Goal: Task Accomplishment & Management: Manage account settings

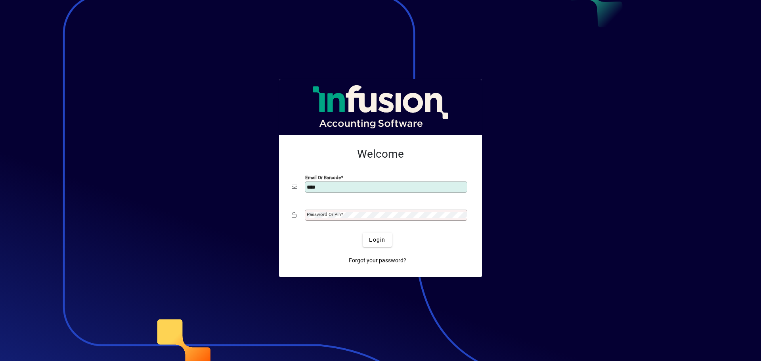
type input "**********"
click at [363, 233] on button "Login" at bounding box center [377, 240] width 29 height 14
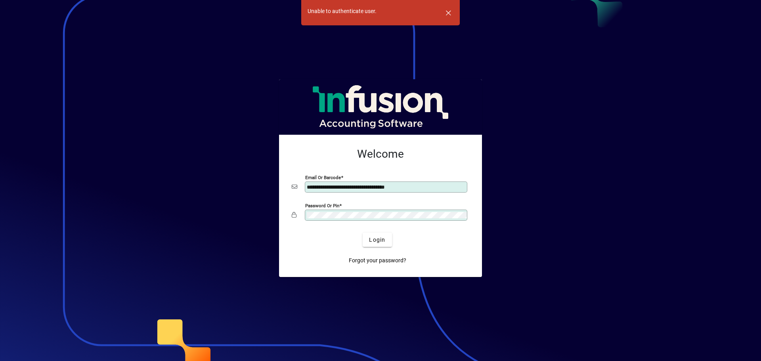
click at [363, 233] on button "Login" at bounding box center [377, 240] width 29 height 14
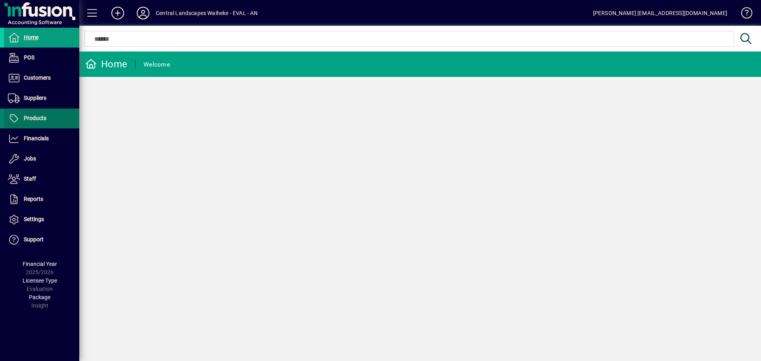
click at [49, 111] on span at bounding box center [41, 118] width 75 height 19
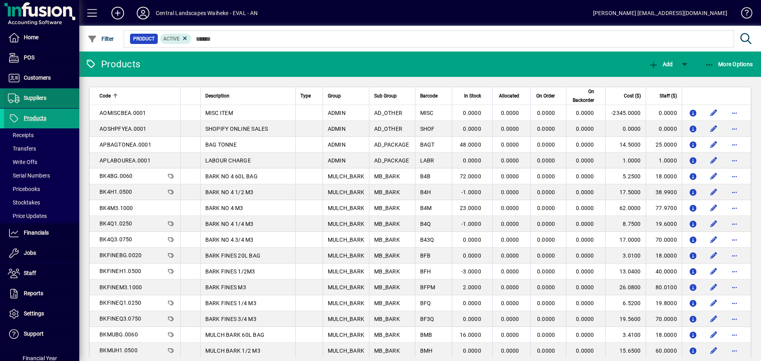
click at [41, 91] on span at bounding box center [41, 98] width 75 height 19
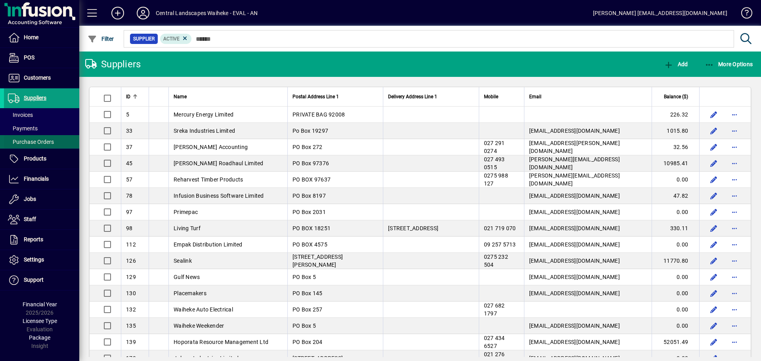
click at [41, 138] on span "Purchase Orders" at bounding box center [29, 142] width 50 height 8
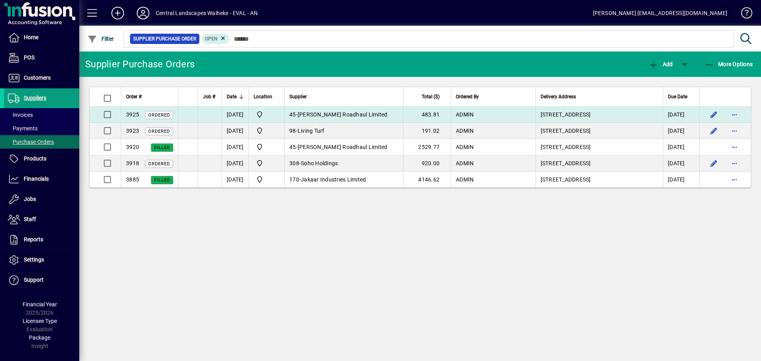
click at [328, 118] on td "45 - [PERSON_NAME] Roadhaul Limited" at bounding box center [343, 115] width 119 height 16
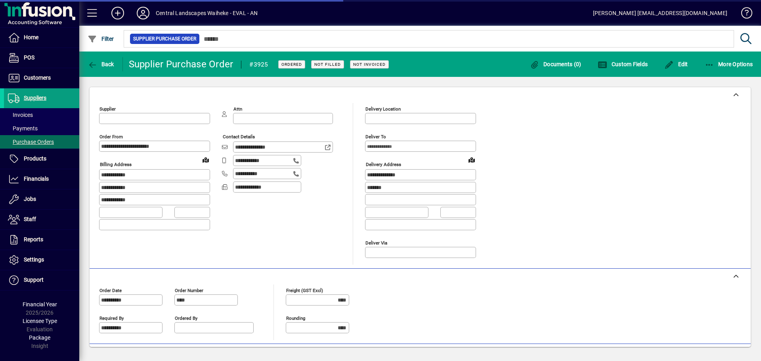
type input "**********"
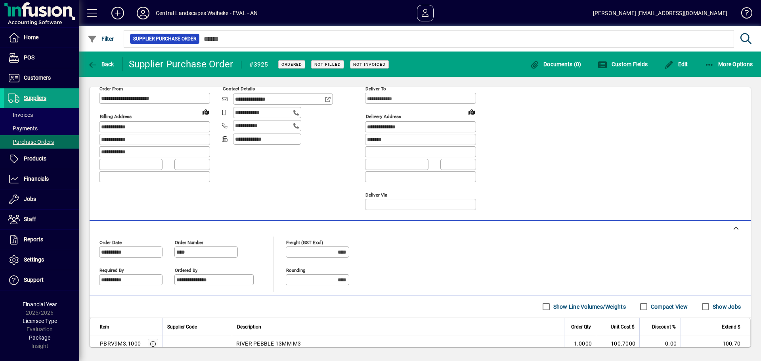
scroll to position [114, 0]
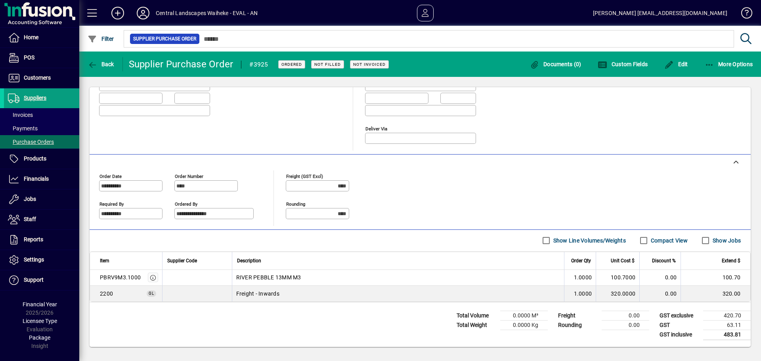
click at [663, 239] on label "Compact View" at bounding box center [668, 241] width 38 height 8
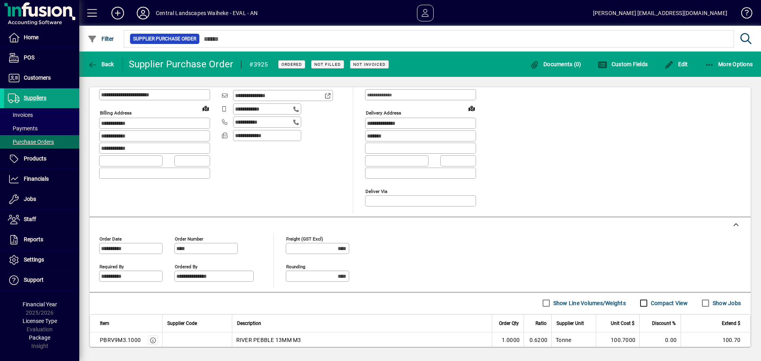
scroll to position [35, 0]
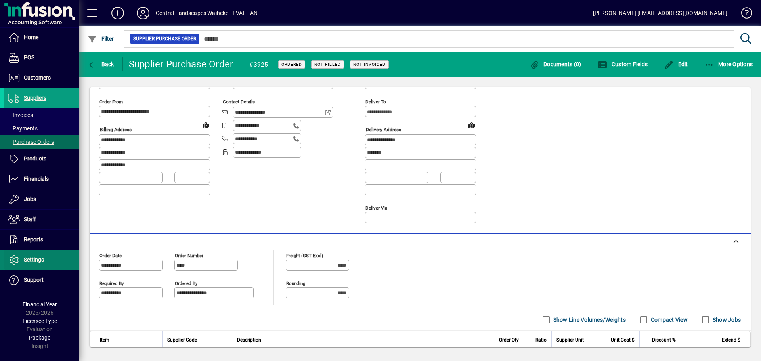
click at [45, 265] on span at bounding box center [41, 259] width 75 height 19
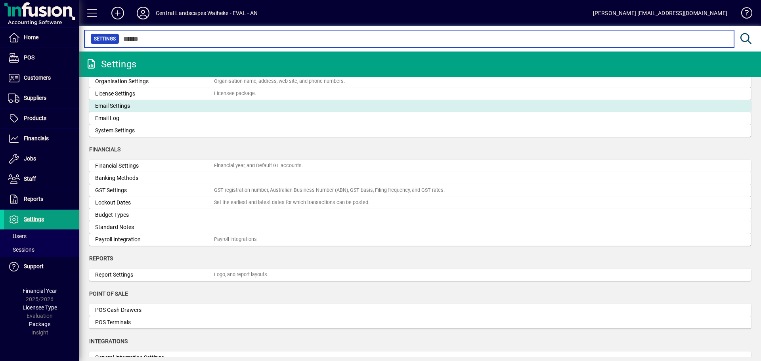
scroll to position [40, 0]
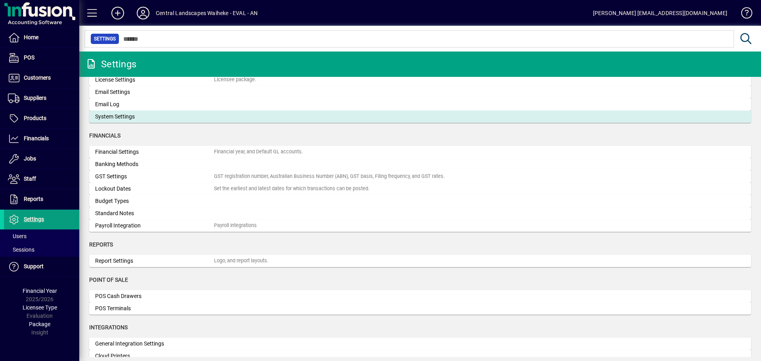
click at [158, 116] on div "System Settings" at bounding box center [154, 117] width 119 height 8
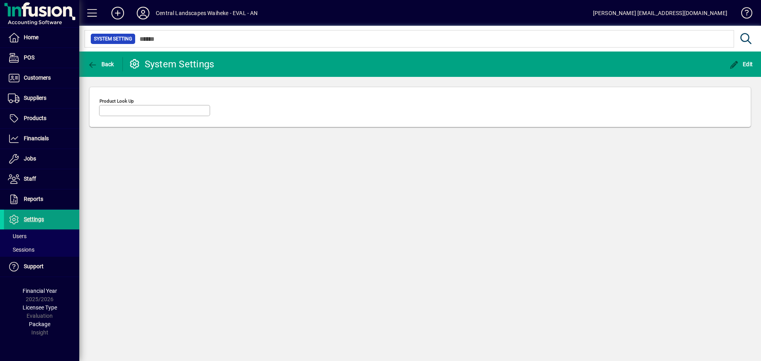
type input "********"
click at [749, 61] on span "Edit" at bounding box center [741, 64] width 24 height 6
